Goal: Information Seeking & Learning: Check status

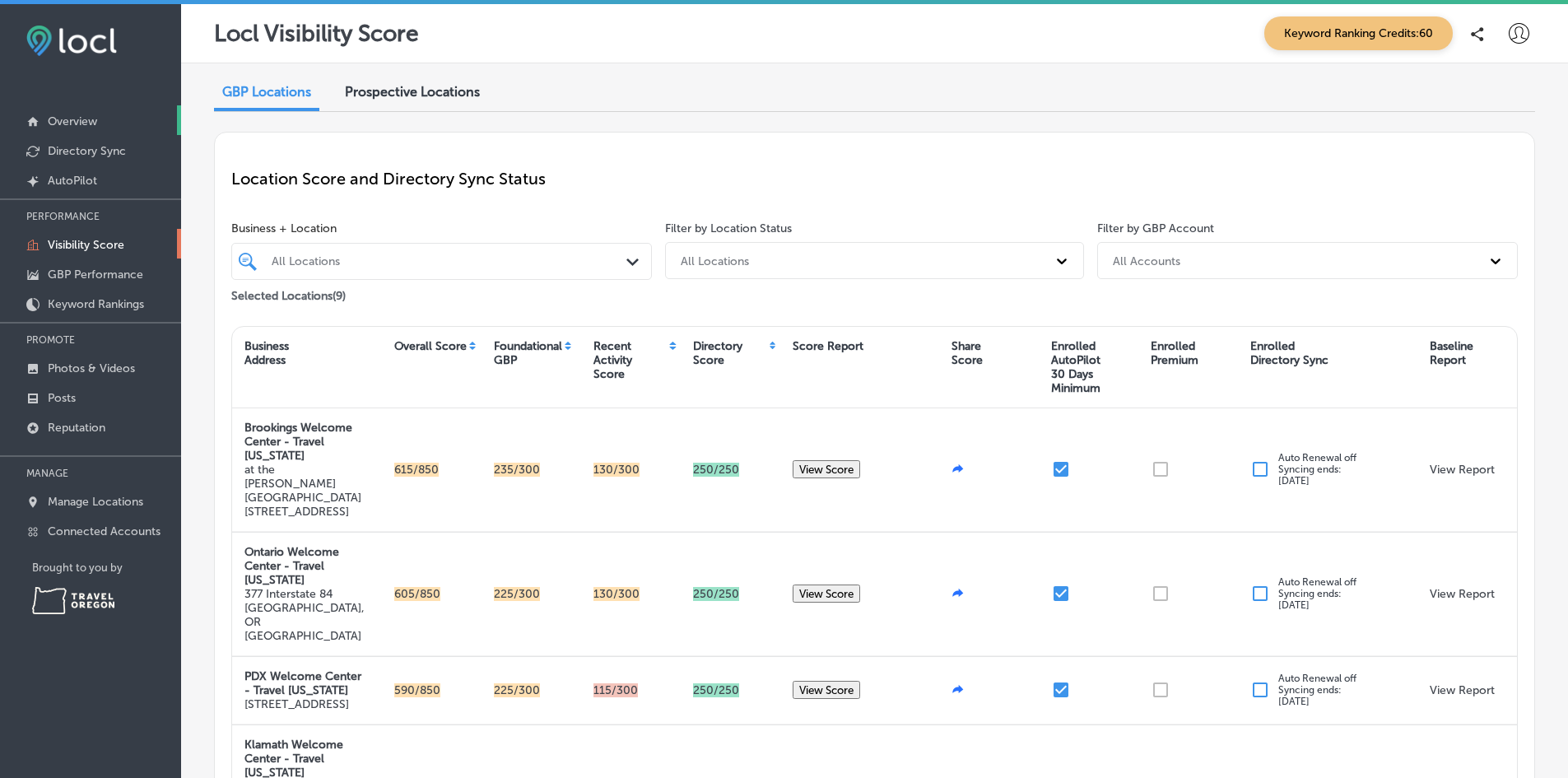
click at [88, 120] on p "Overview" at bounding box center [72, 121] width 49 height 14
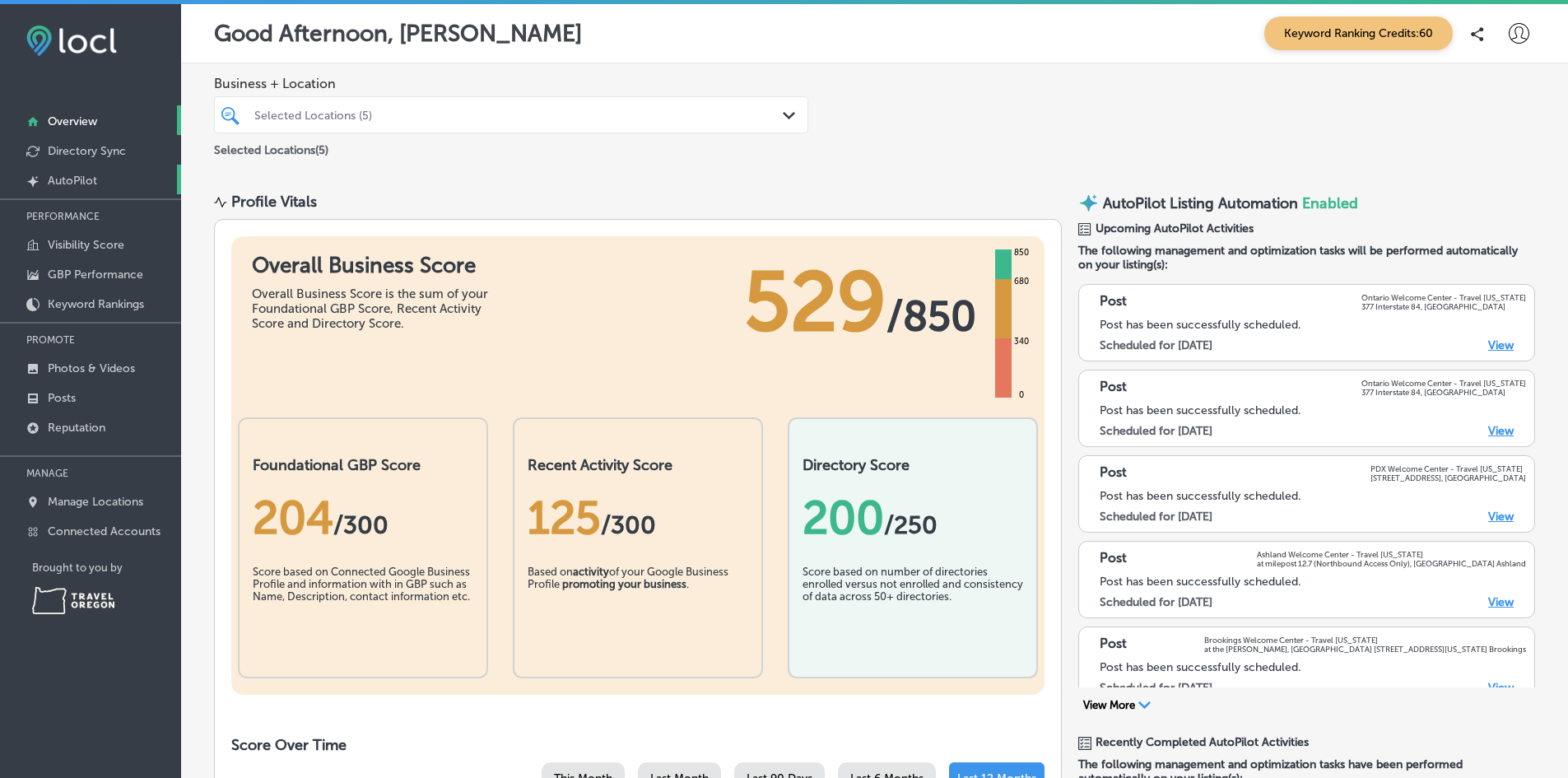
click at [109, 182] on link "Created by potrace 1.10, written by [PERSON_NAME] [DATE]-[DATE] AutoPilot" at bounding box center [90, 179] width 181 height 30
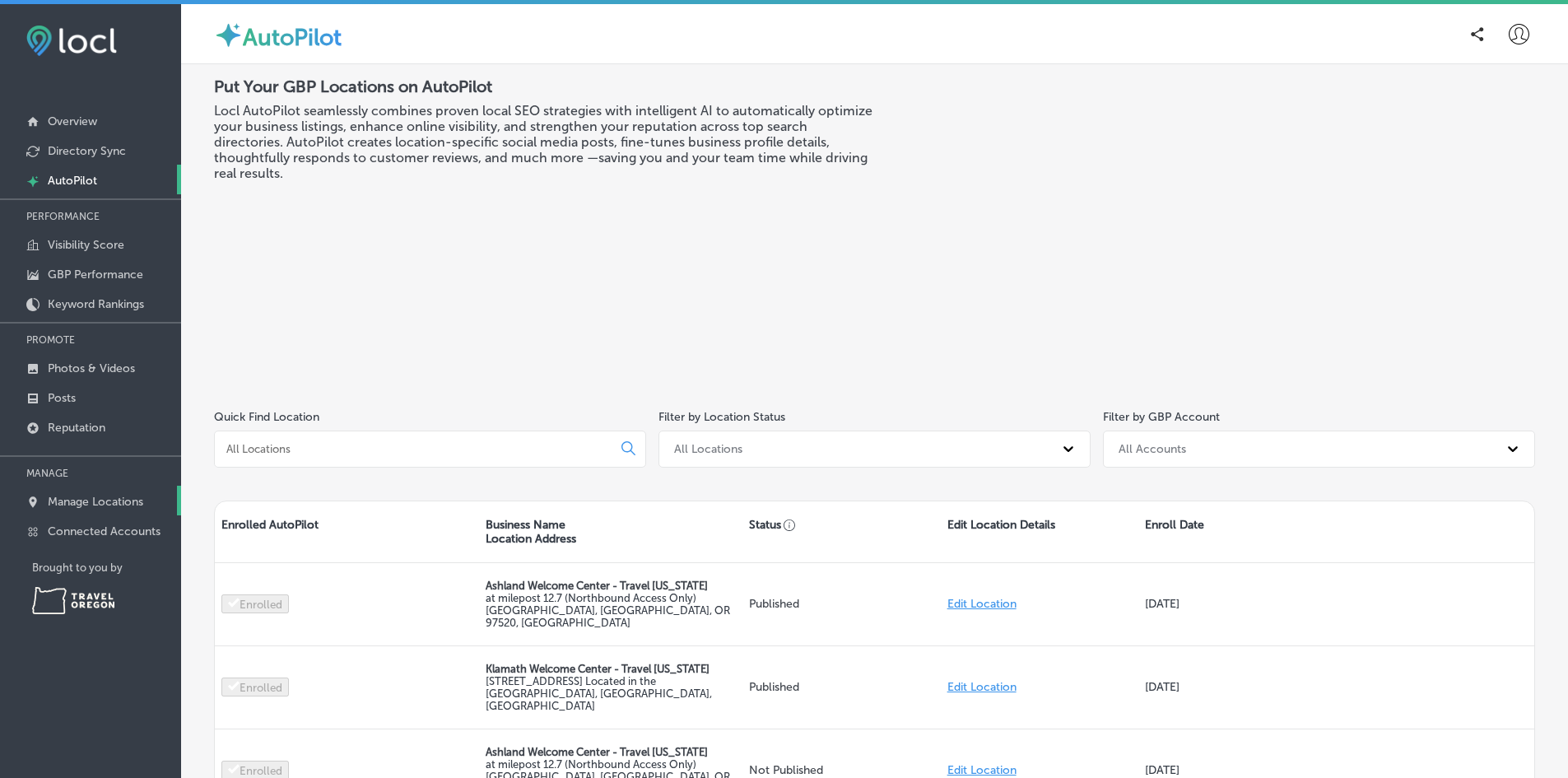
click at [112, 499] on p "Manage Locations" at bounding box center [95, 501] width 96 height 14
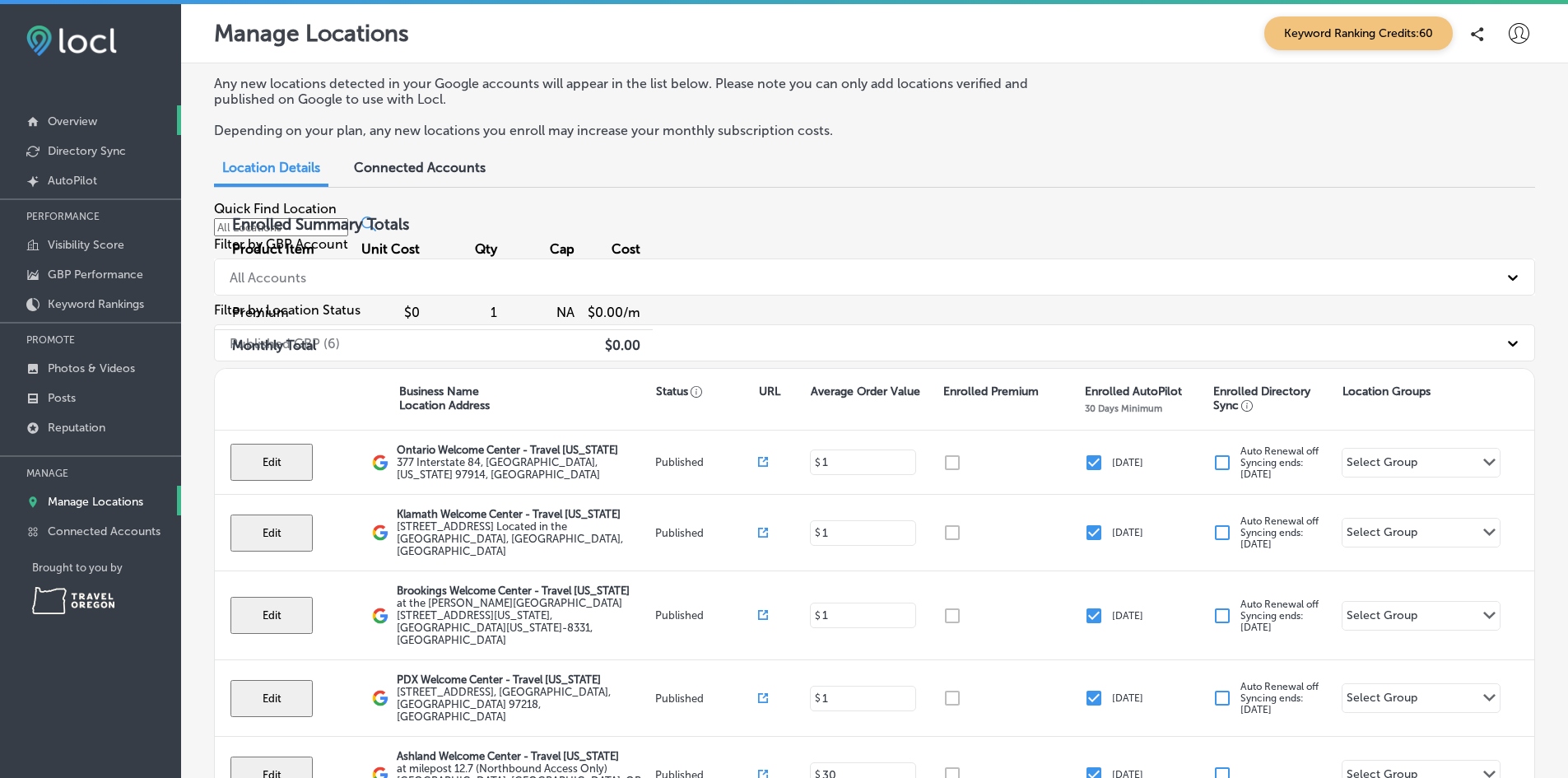
click at [63, 123] on p "Overview" at bounding box center [72, 121] width 49 height 14
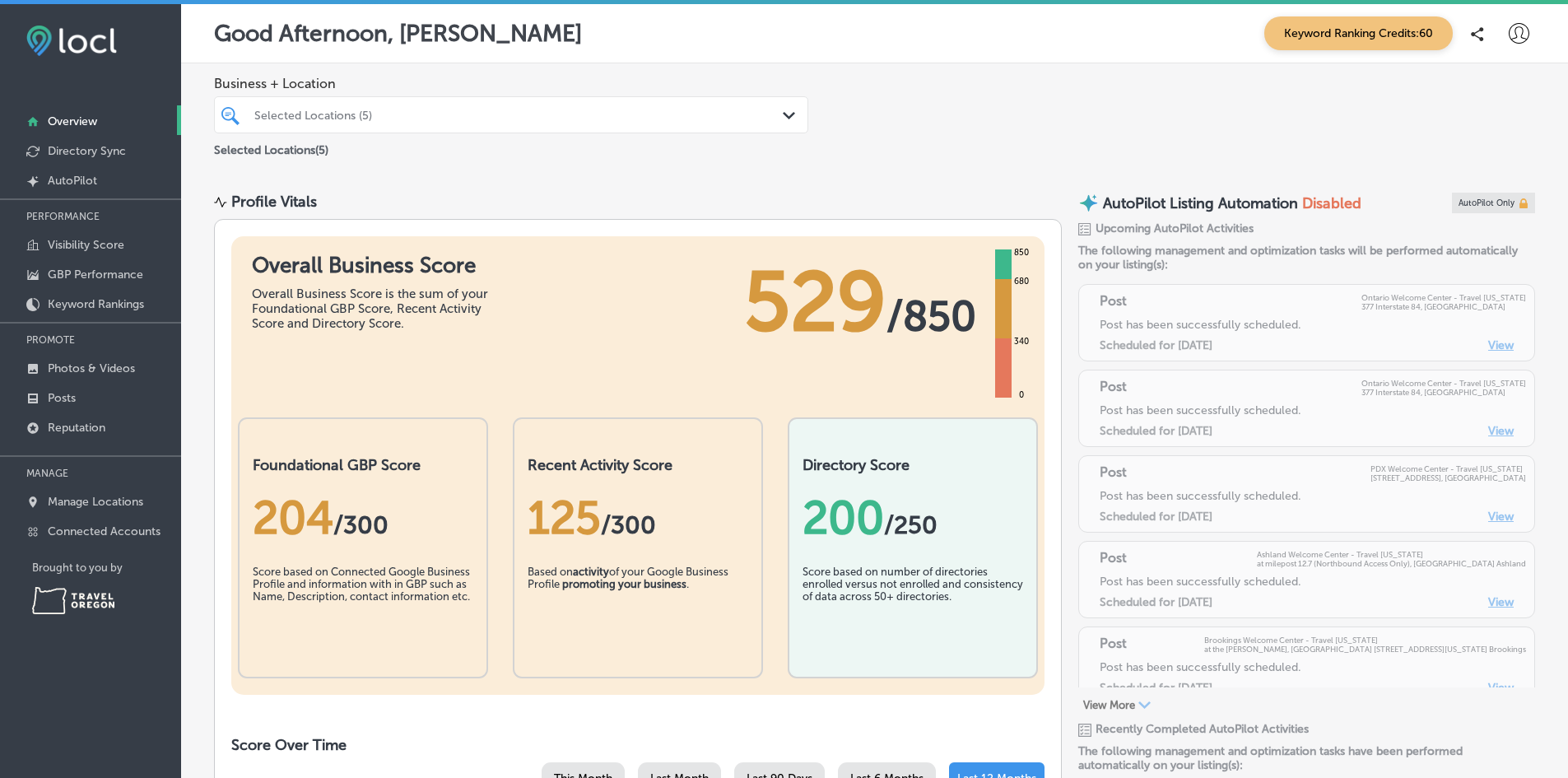
click at [1509, 32] on icon at bounding box center [1519, 33] width 21 height 21
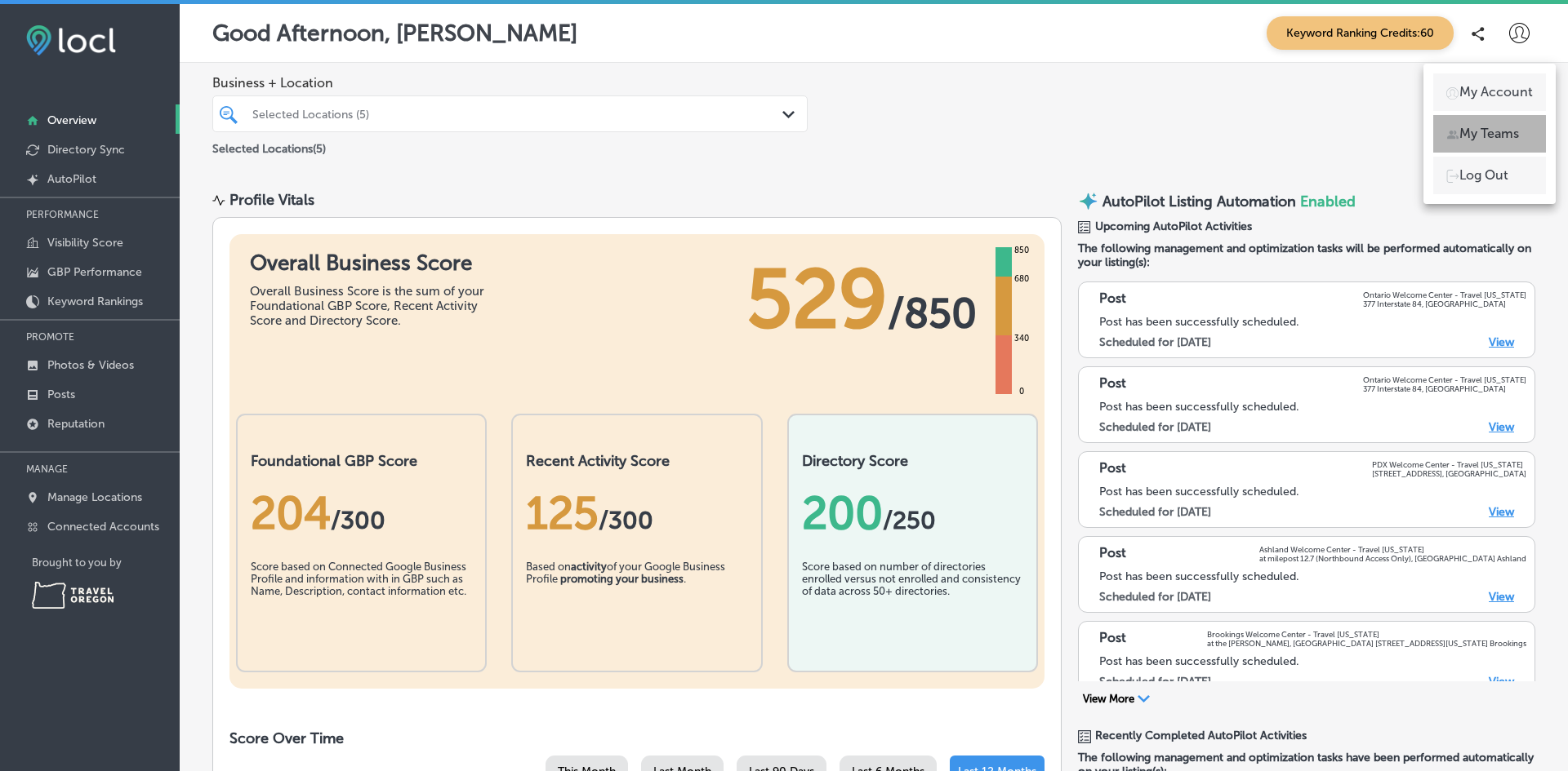
click at [1444, 134] on li "My Teams" at bounding box center [1489, 134] width 113 height 38
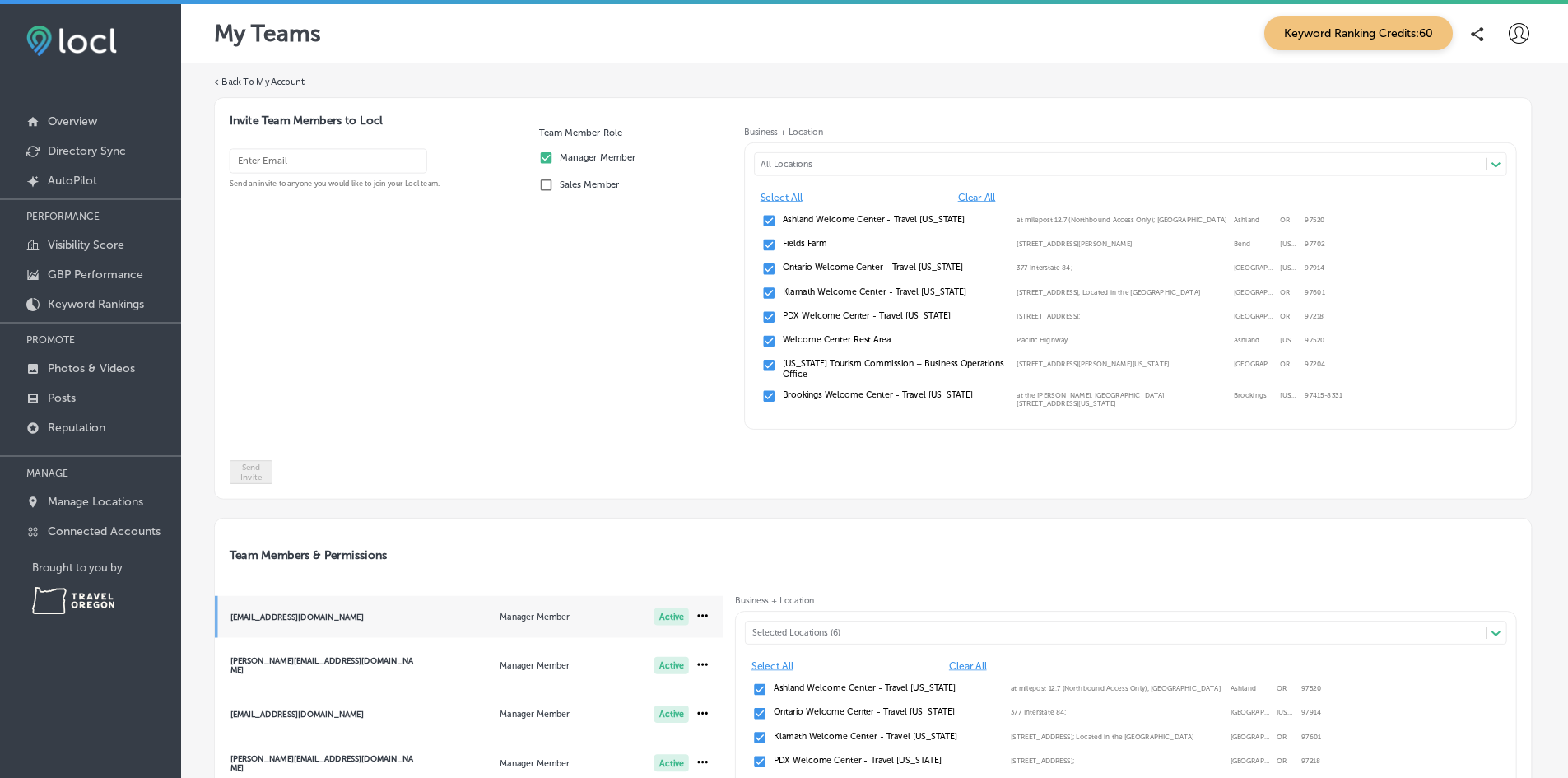
click at [1509, 31] on icon at bounding box center [1519, 33] width 21 height 21
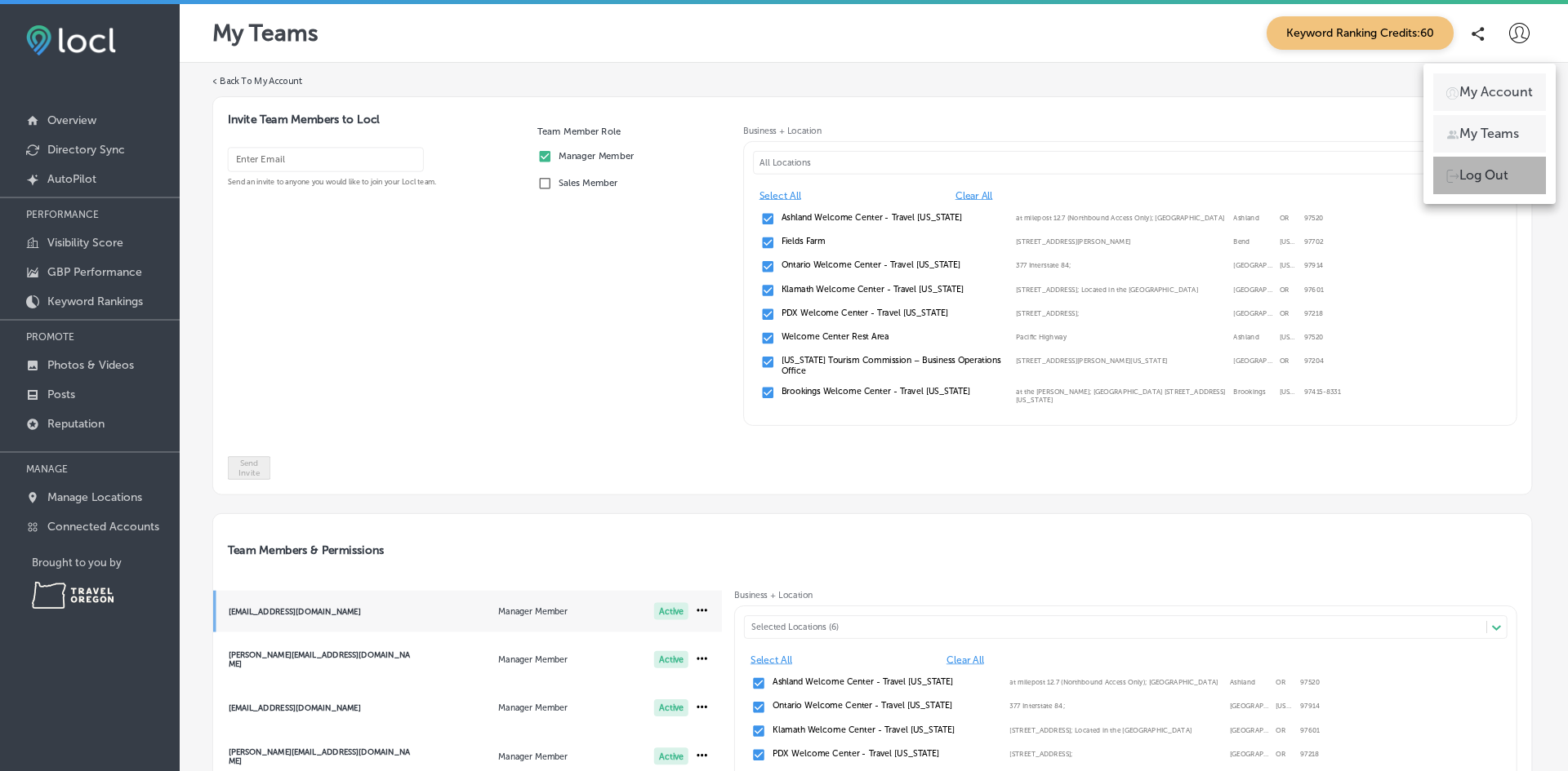
click at [1479, 184] on p "Log Out" at bounding box center [1483, 175] width 49 height 20
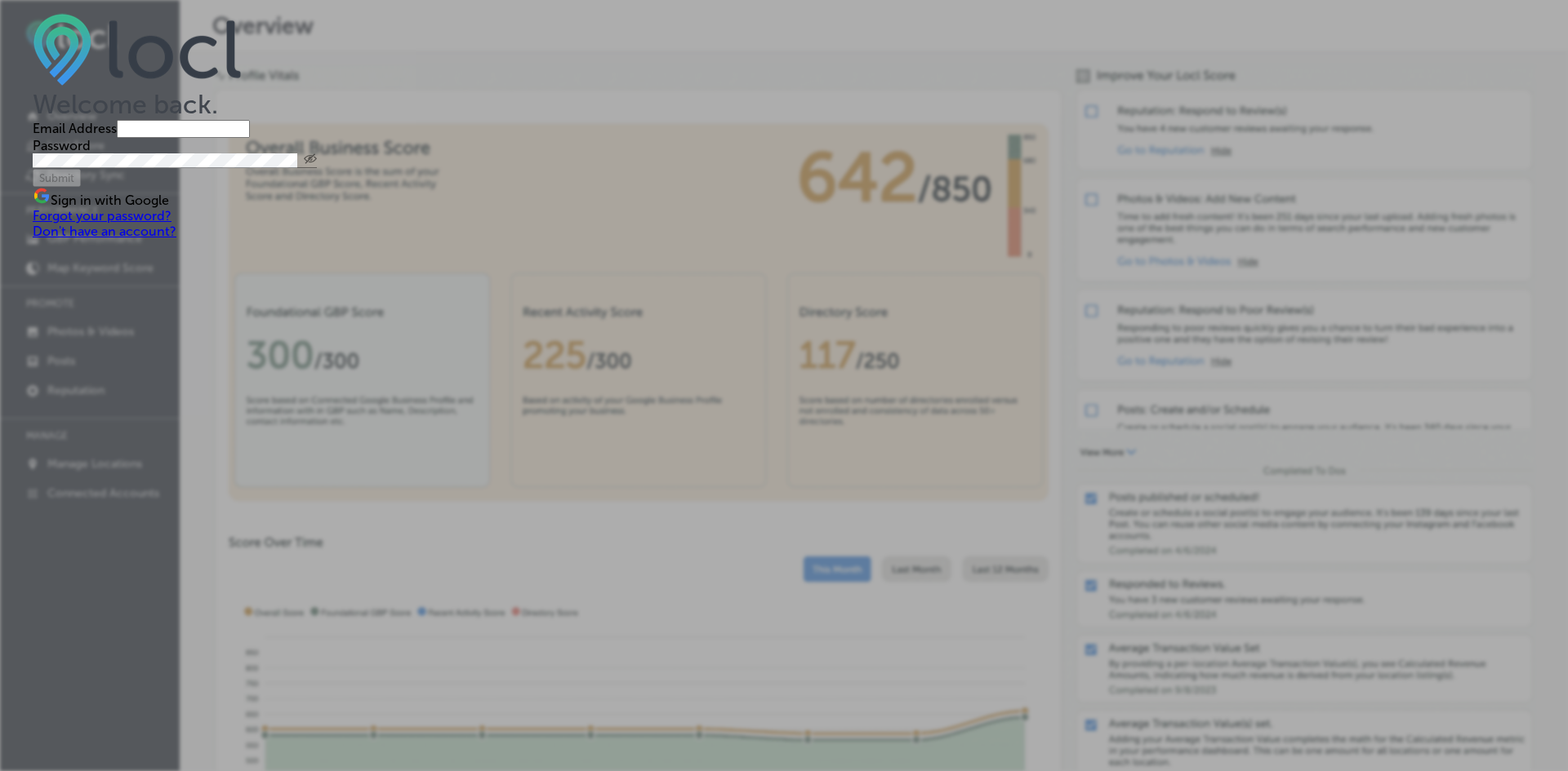
click at [250, 138] on input "email" at bounding box center [182, 129] width 133 height 18
type input "[PERSON_NAME][EMAIL_ADDRESS][DOMAIN_NAME]"
click at [33, 169] on button "Submit" at bounding box center [56, 178] width 48 height 18
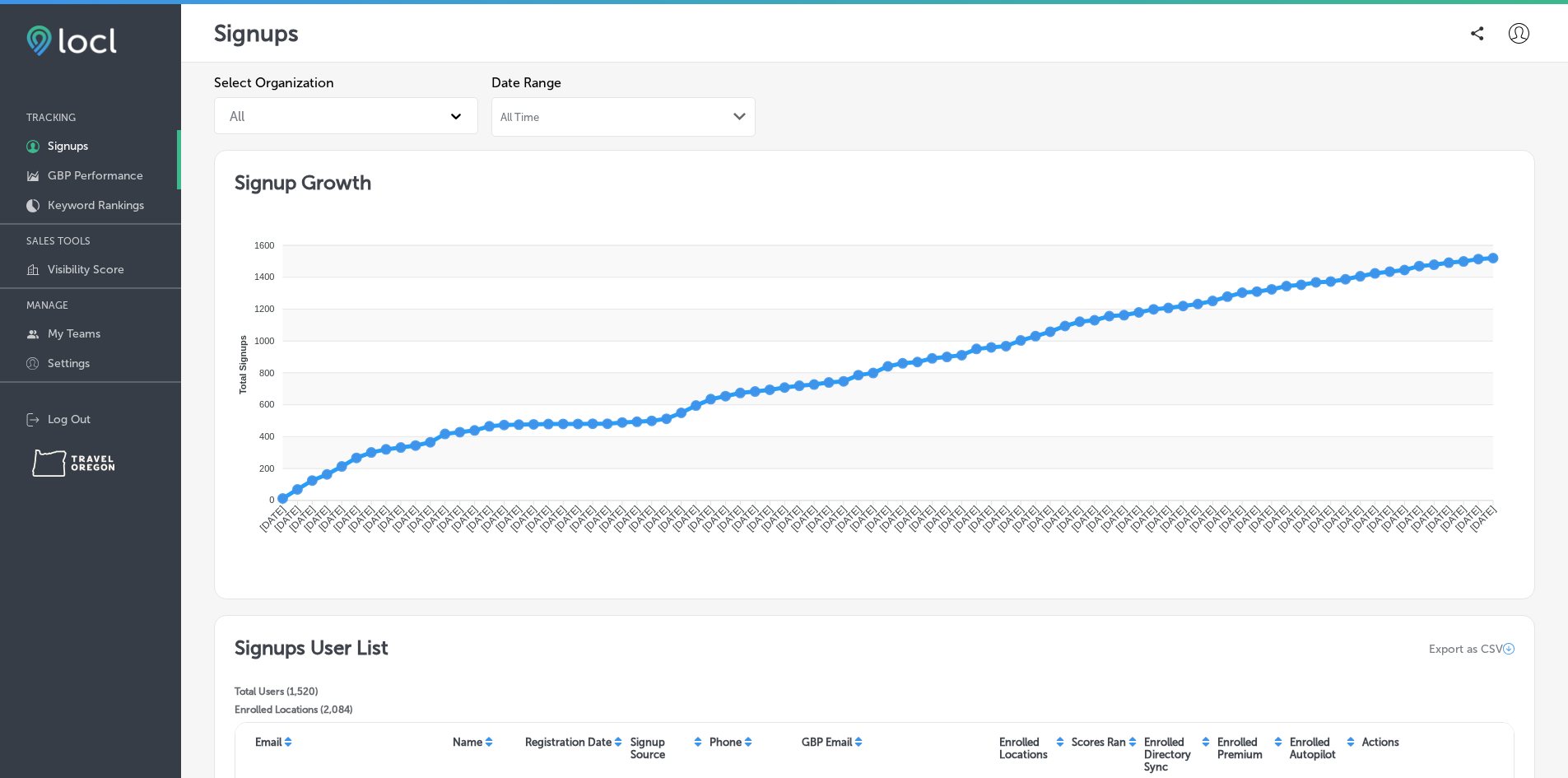
click at [80, 175] on p "GBP Performance" at bounding box center [95, 175] width 96 height 14
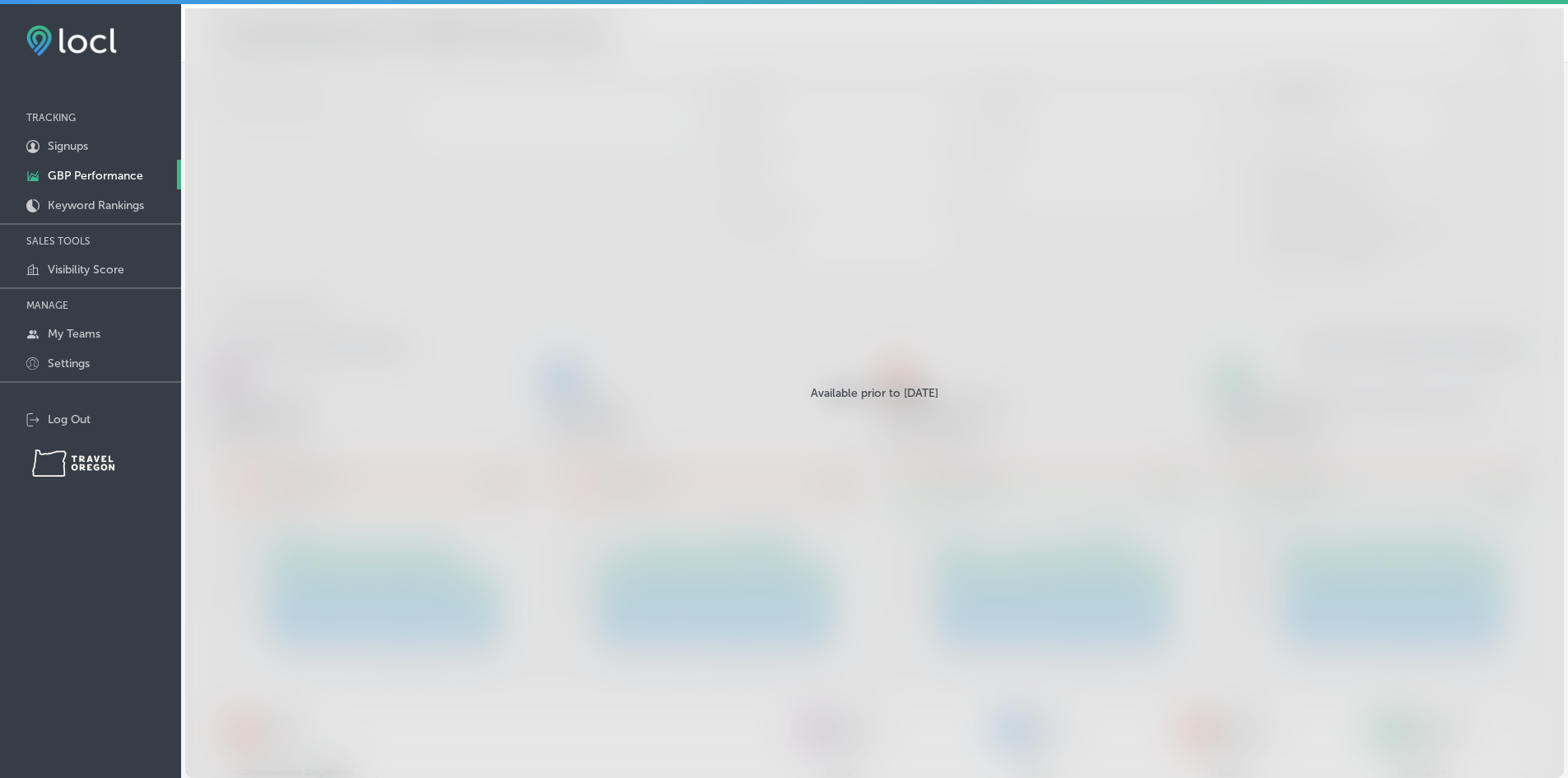
click at [315, 125] on input at bounding box center [435, 121] width 424 height 30
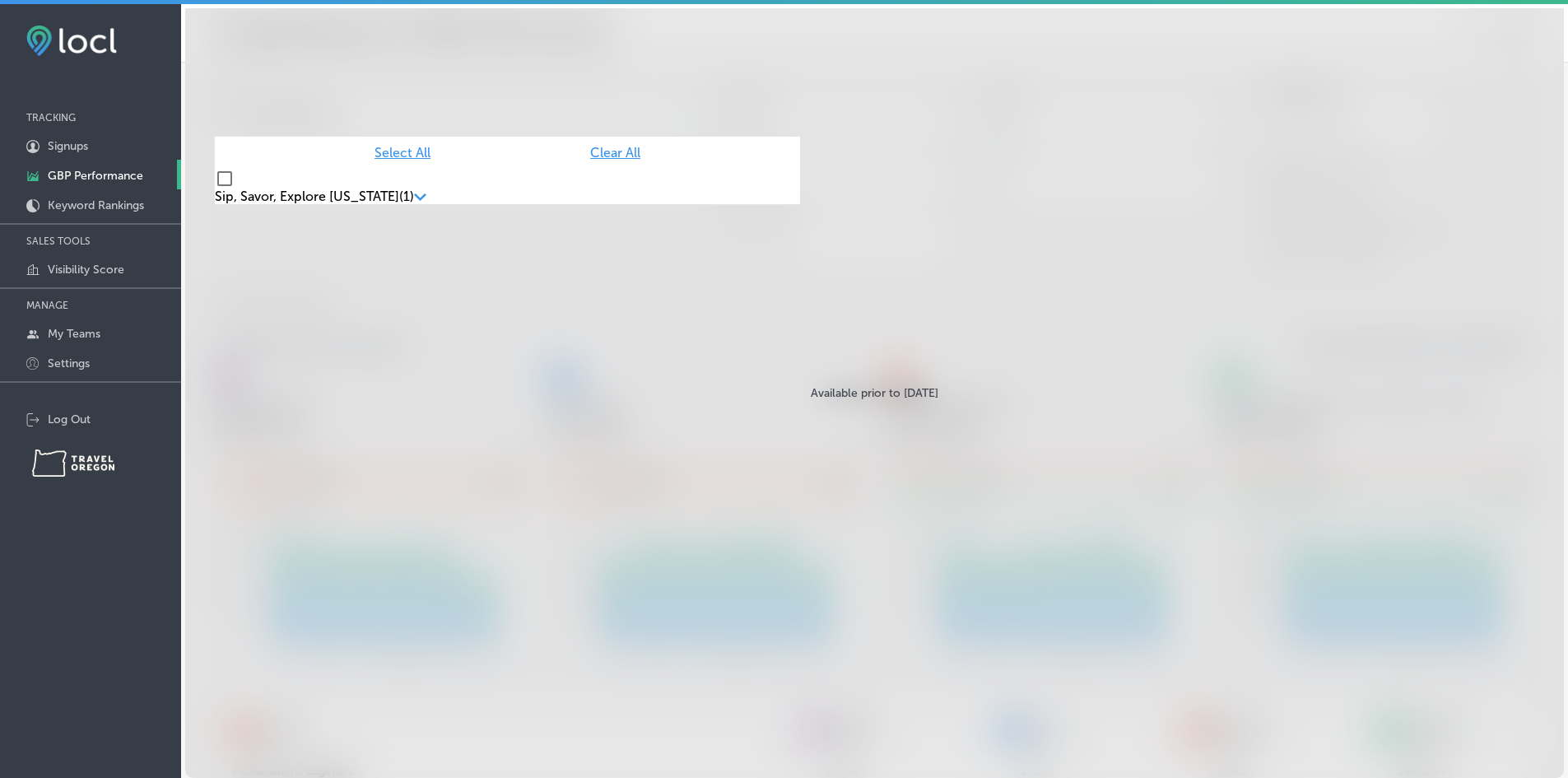
type input "sip, [PERSON_NAME]"
click at [334, 189] on label "Sip, Savor, Explore [US_STATE]" at bounding box center [307, 196] width 184 height 15
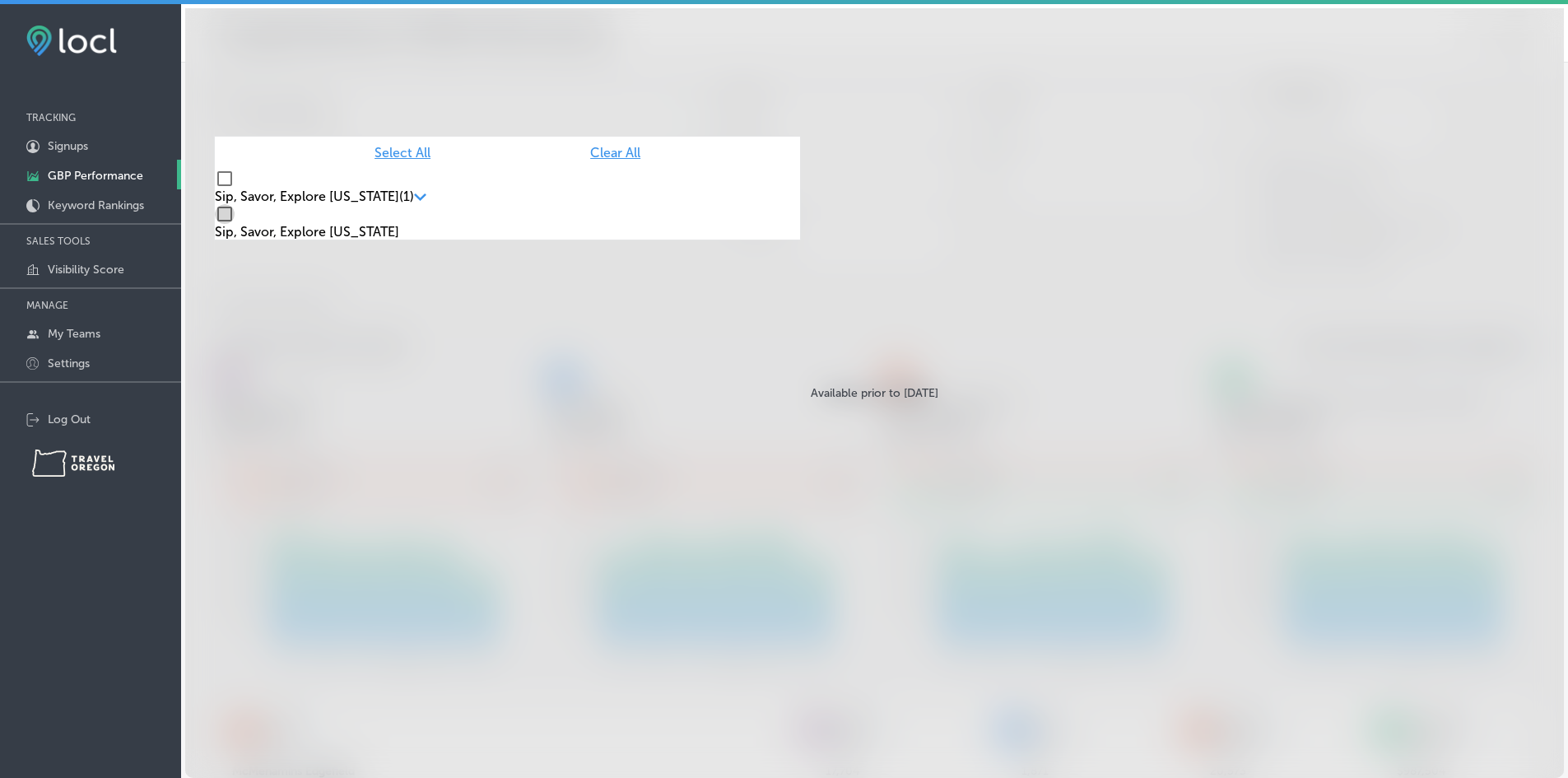
click at [235, 219] on input "checkbox" at bounding box center [225, 214] width 20 height 20
checkbox input "true"
click at [617, 272] on div "Business + Location [GEOGRAPHIC_DATA], [PERSON_NAME] Select All Clear All Sip, …" at bounding box center [874, 179] width 1321 height 210
